Goal: Task Accomplishment & Management: Manage account settings

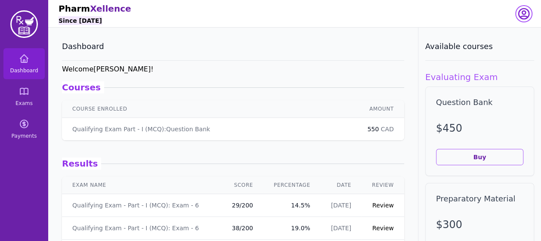
click at [526, 12] on icon "button" at bounding box center [524, 14] width 14 height 14
click at [491, 48] on button "logout" at bounding box center [489, 49] width 83 height 16
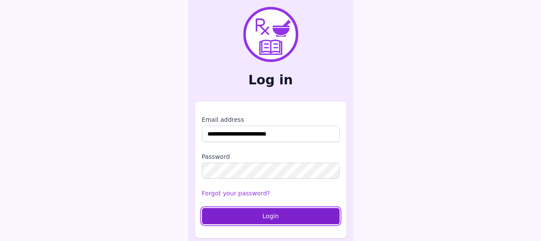
click at [260, 220] on button "Login" at bounding box center [271, 216] width 138 height 16
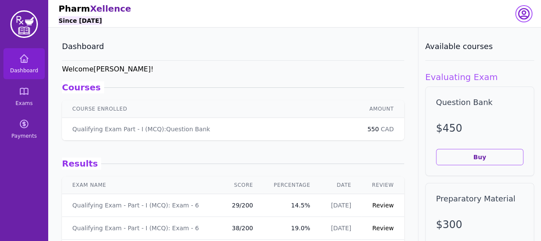
click at [526, 9] on icon "button" at bounding box center [524, 14] width 14 height 14
click at [491, 51] on button "logout" at bounding box center [489, 49] width 83 height 16
